Goal: Information Seeking & Learning: Learn about a topic

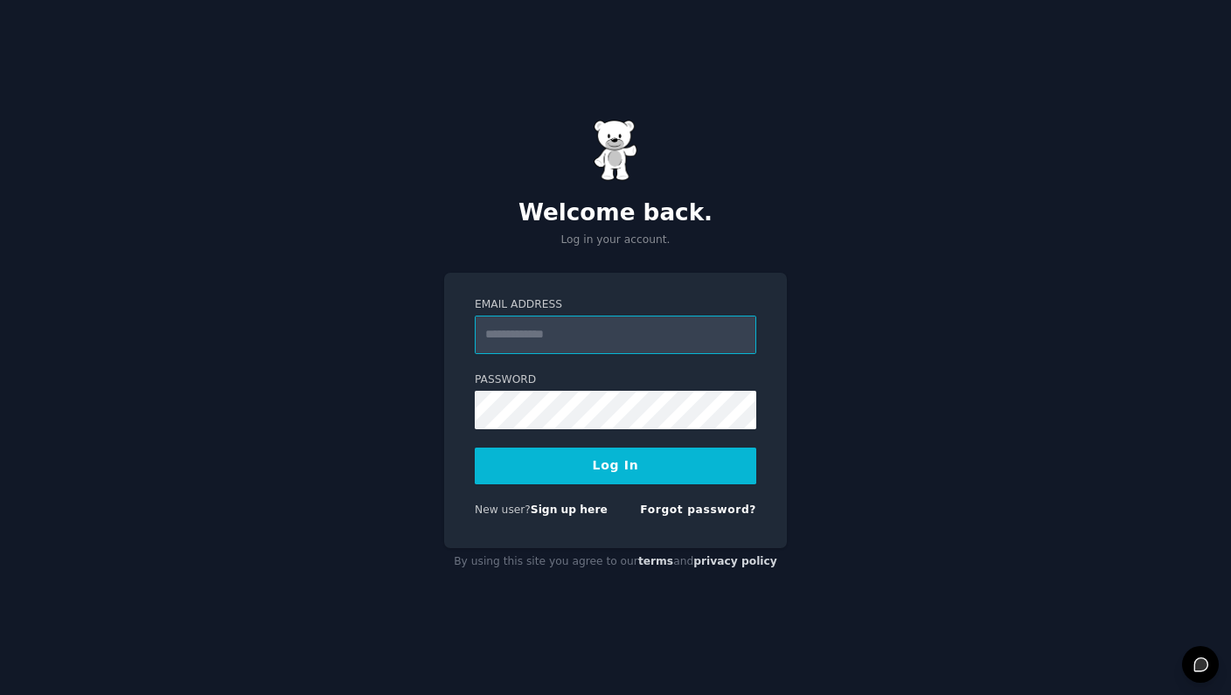
type input "**********"
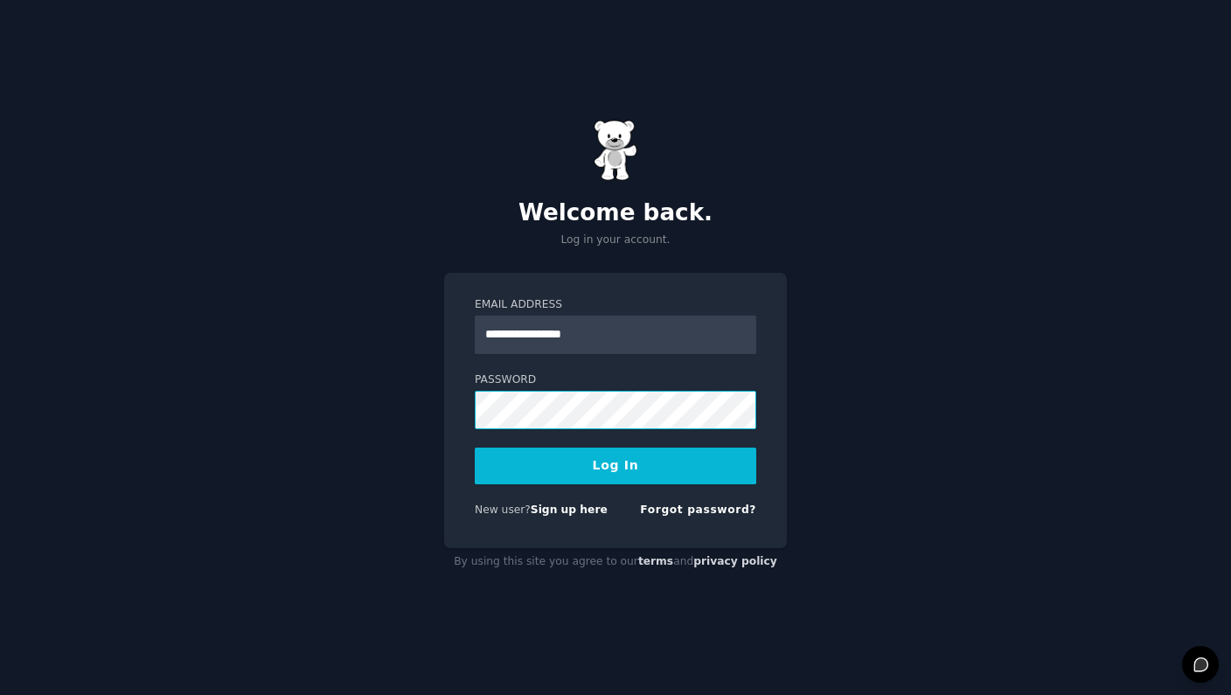
click at [616, 465] on button "Log In" at bounding box center [616, 466] width 282 height 37
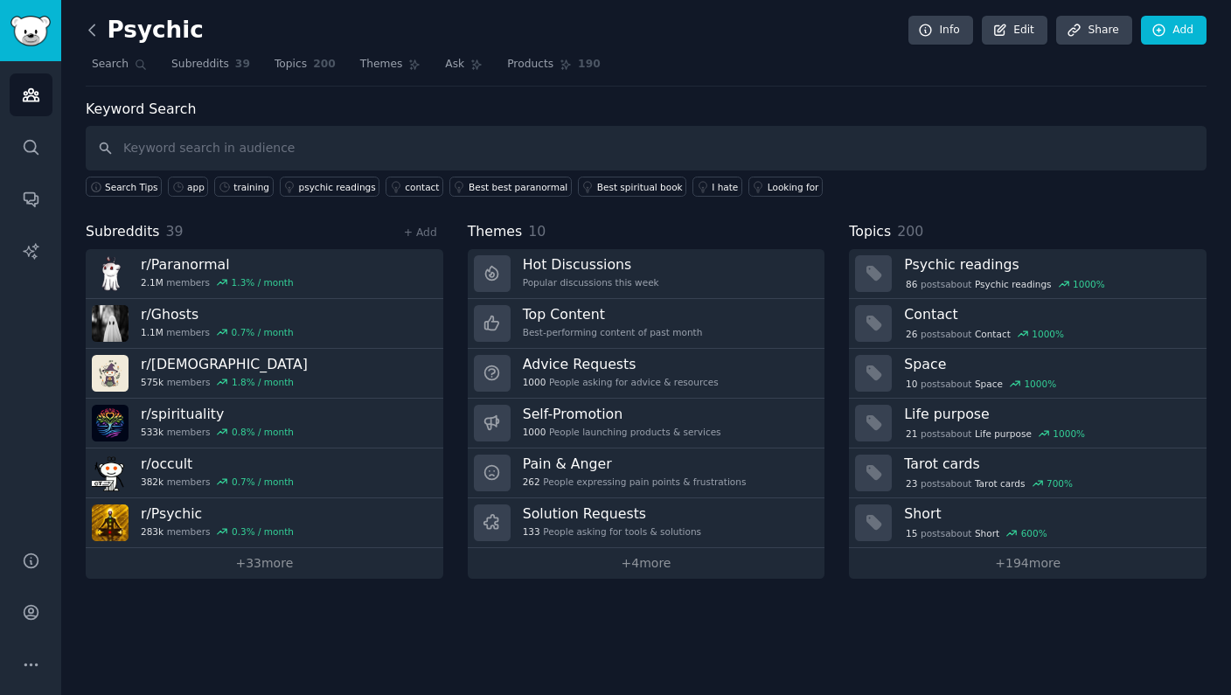
click at [96, 32] on icon at bounding box center [92, 30] width 18 height 18
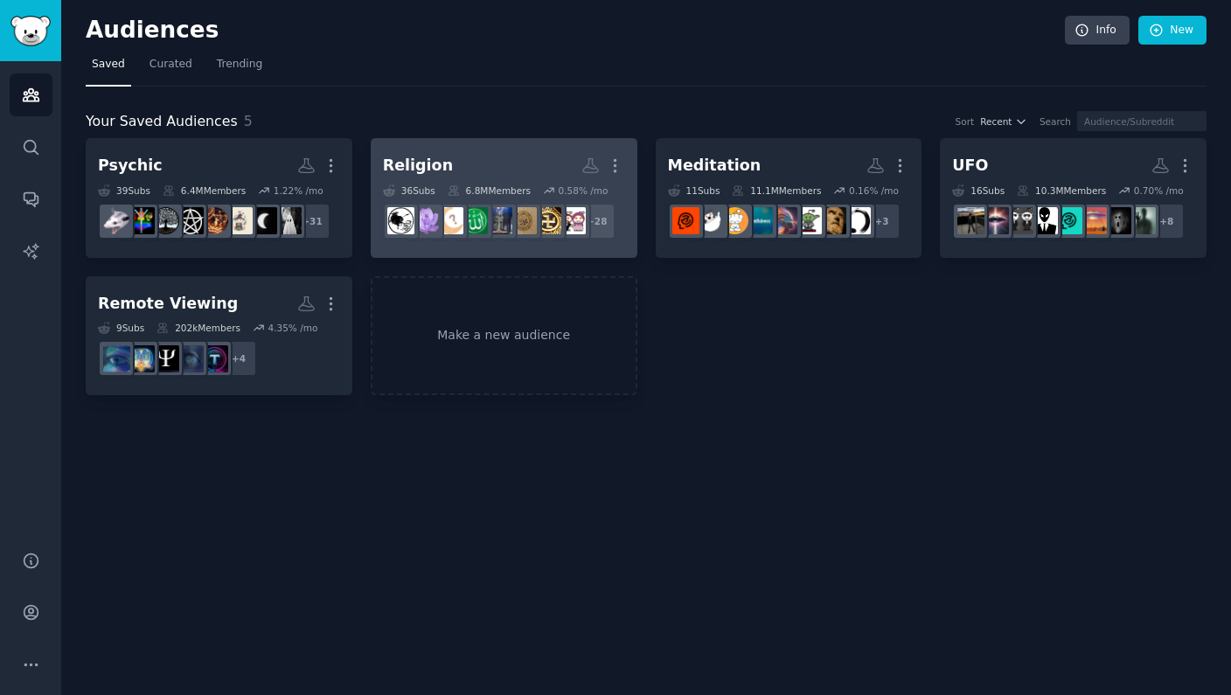
click at [422, 172] on div "Religion" at bounding box center [418, 166] width 70 height 22
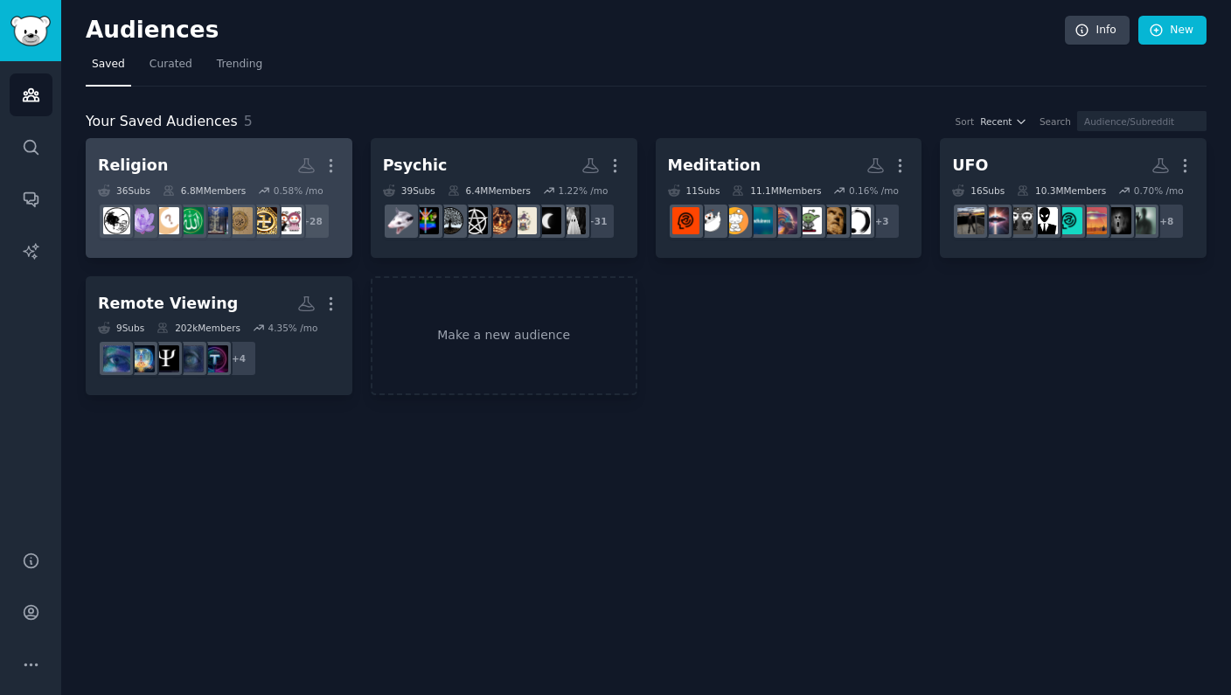
click at [220, 175] on h2 "Religion More" at bounding box center [219, 165] width 242 height 31
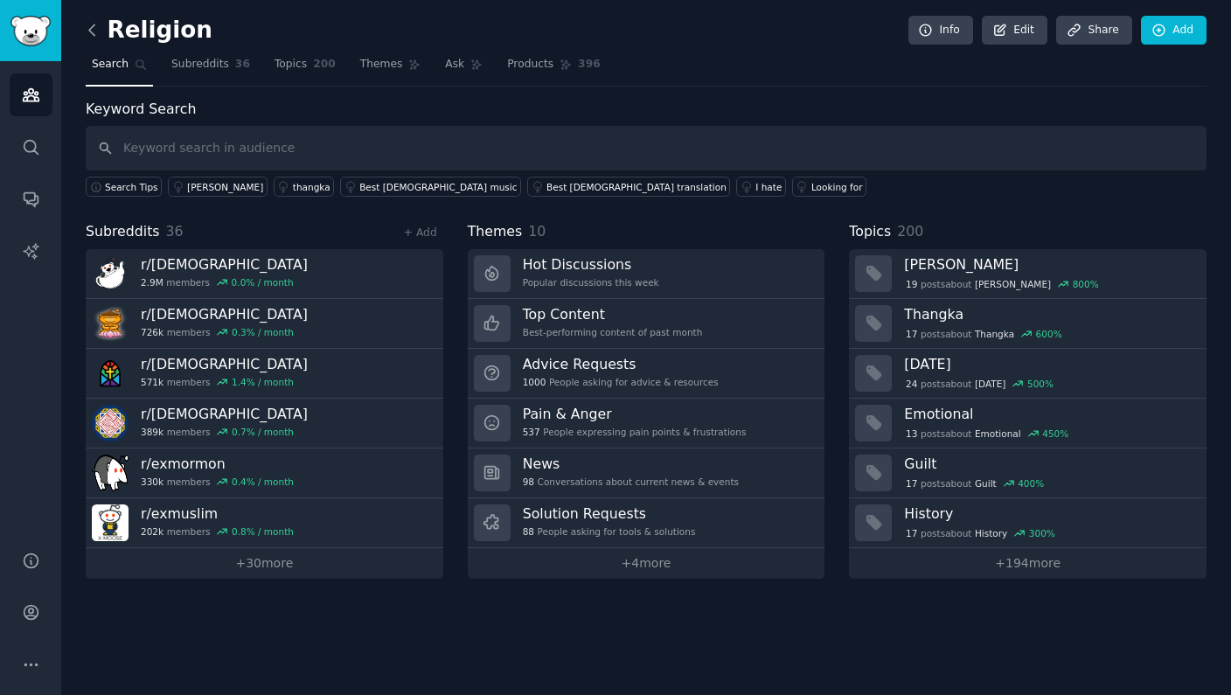
click at [92, 30] on icon at bounding box center [92, 30] width 18 height 18
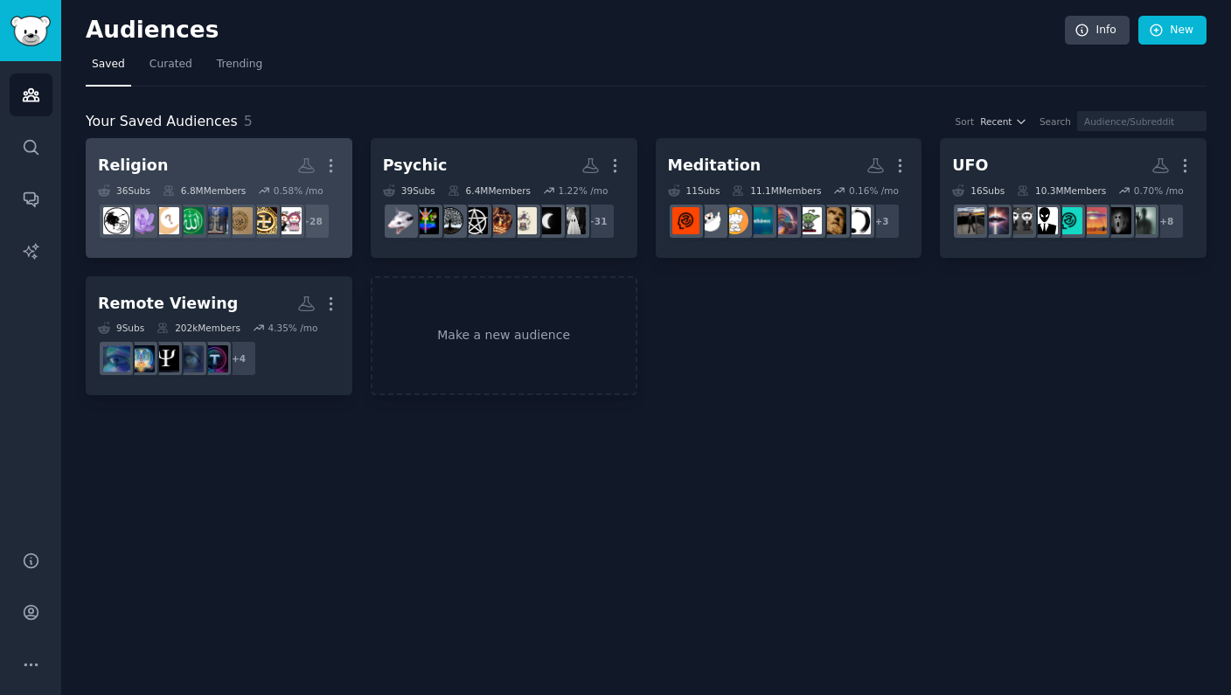
click at [199, 171] on h2 "Religion More" at bounding box center [219, 165] width 242 height 31
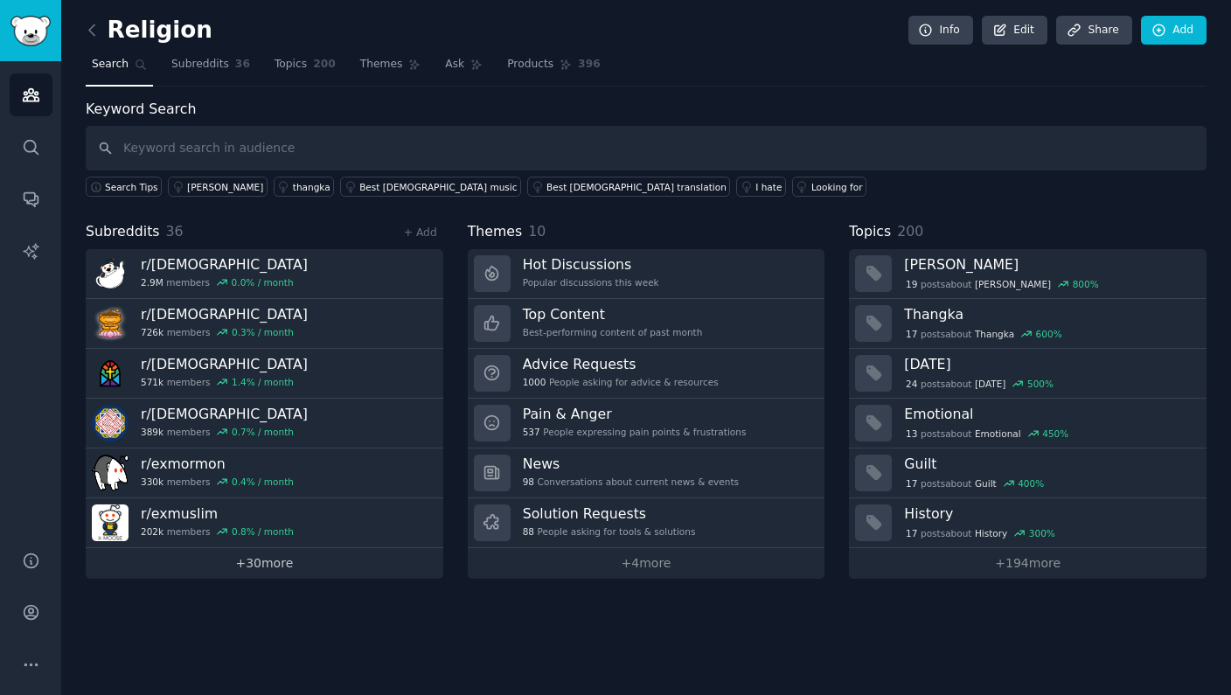
click at [247, 570] on link "+ 30 more" at bounding box center [265, 563] width 358 height 31
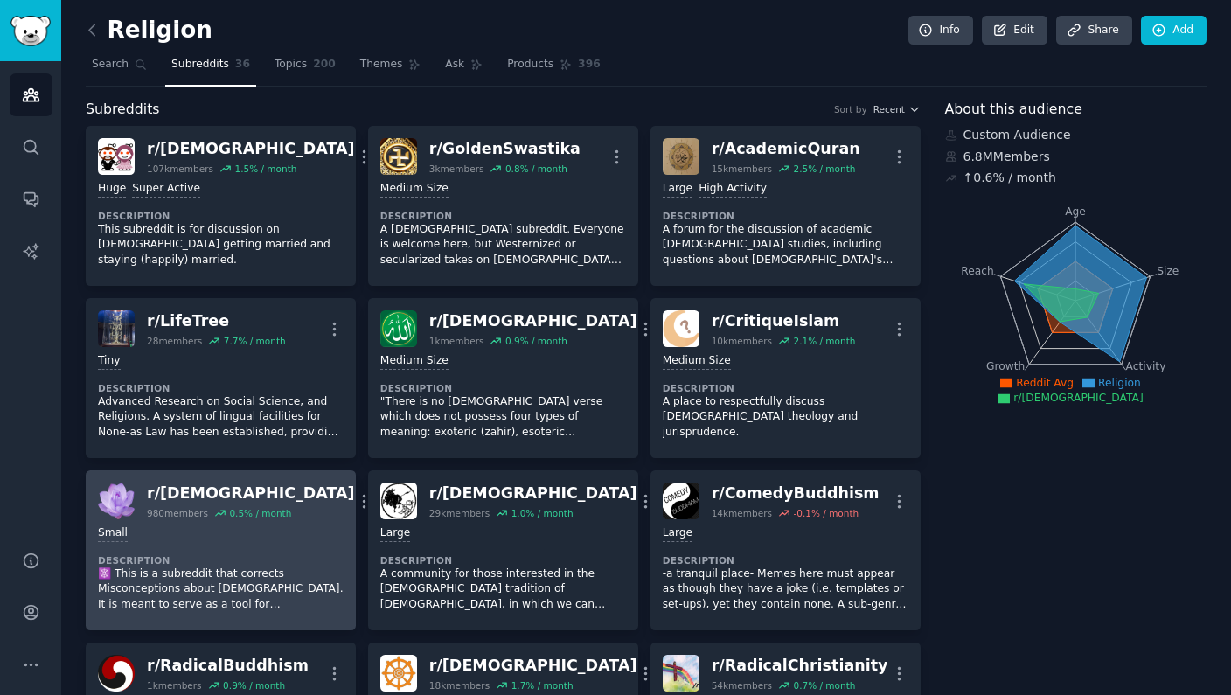
scroll to position [3, 0]
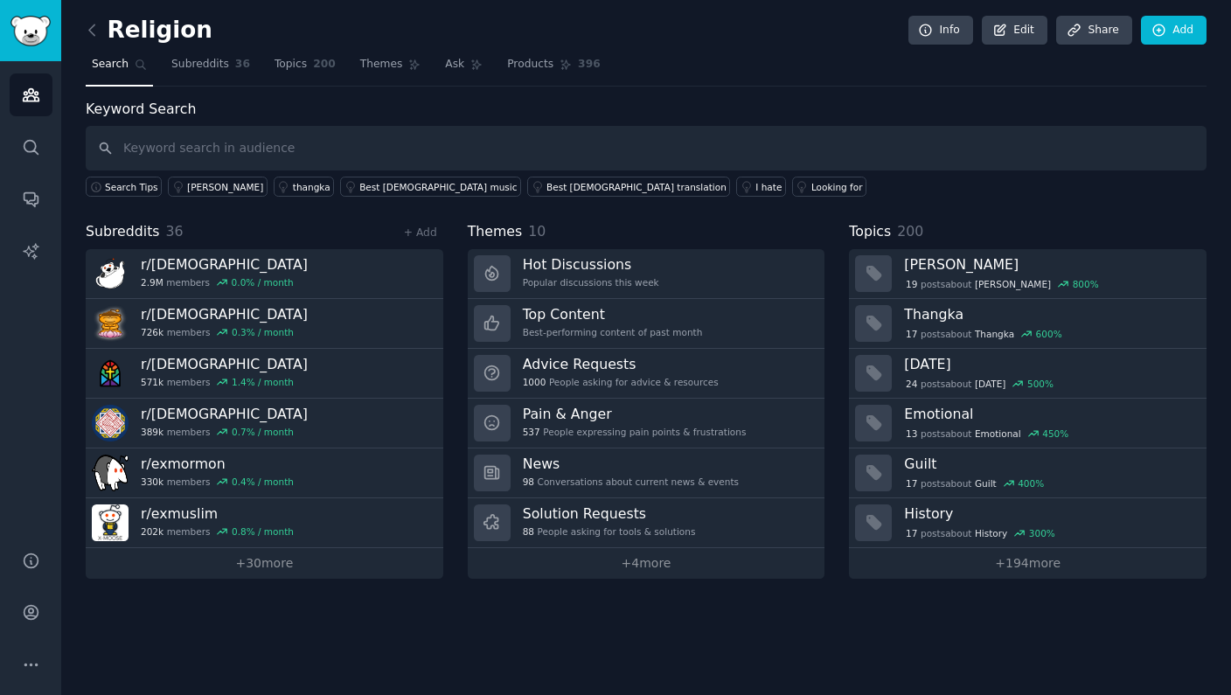
click at [83, 20] on div "Religion Info Edit Share Add Search Subreddits 36 Topics 200 Themes Ask Product…" at bounding box center [646, 347] width 1170 height 695
click at [90, 38] on icon at bounding box center [92, 30] width 18 height 18
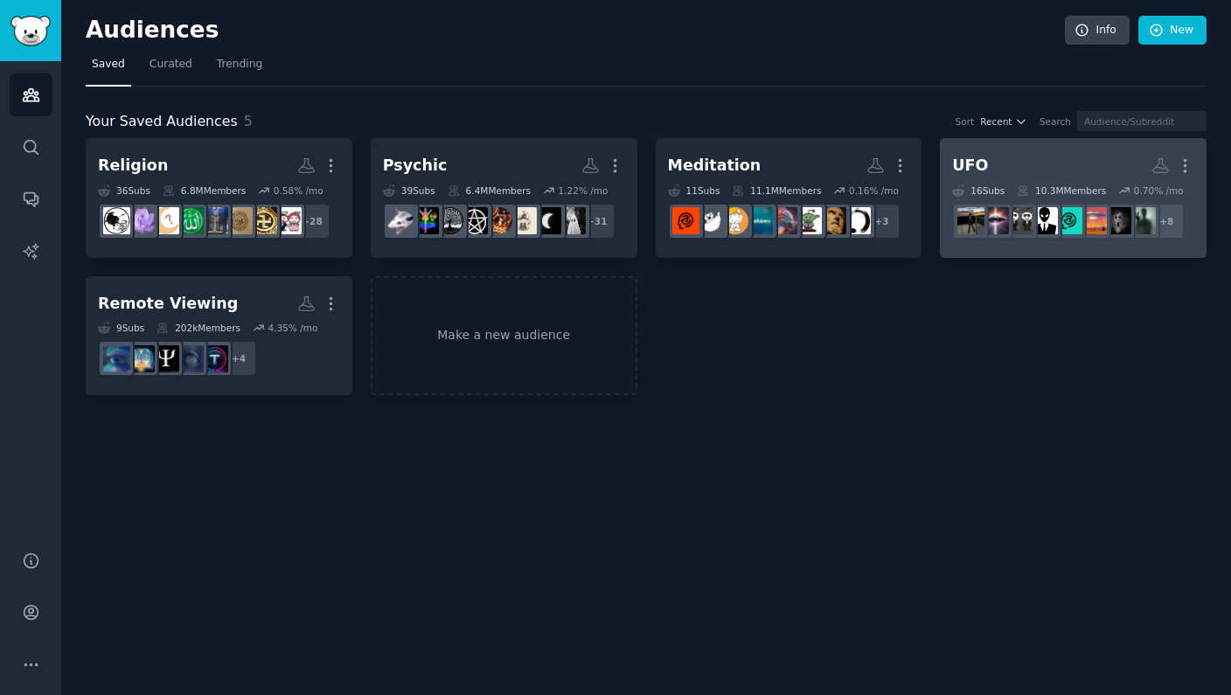
click at [1033, 169] on h2 "UFO More" at bounding box center [1073, 165] width 242 height 31
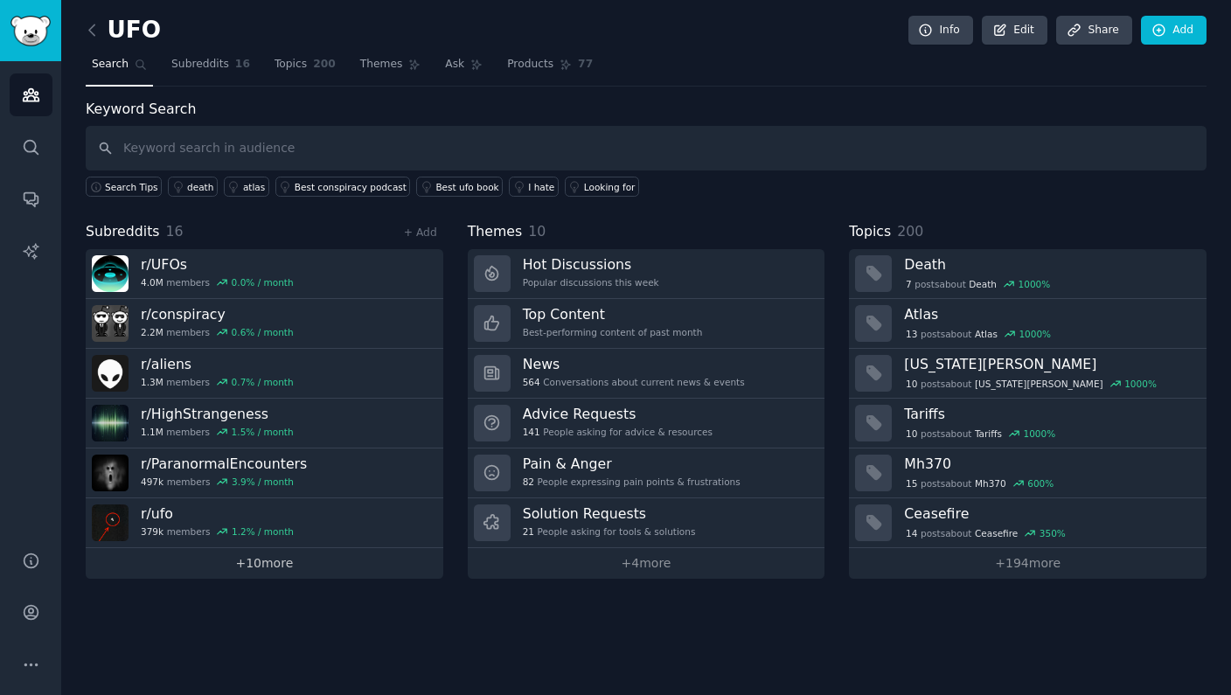
click at [232, 561] on link "+ 10 more" at bounding box center [265, 563] width 358 height 31
